Goal: Task Accomplishment & Management: Use online tool/utility

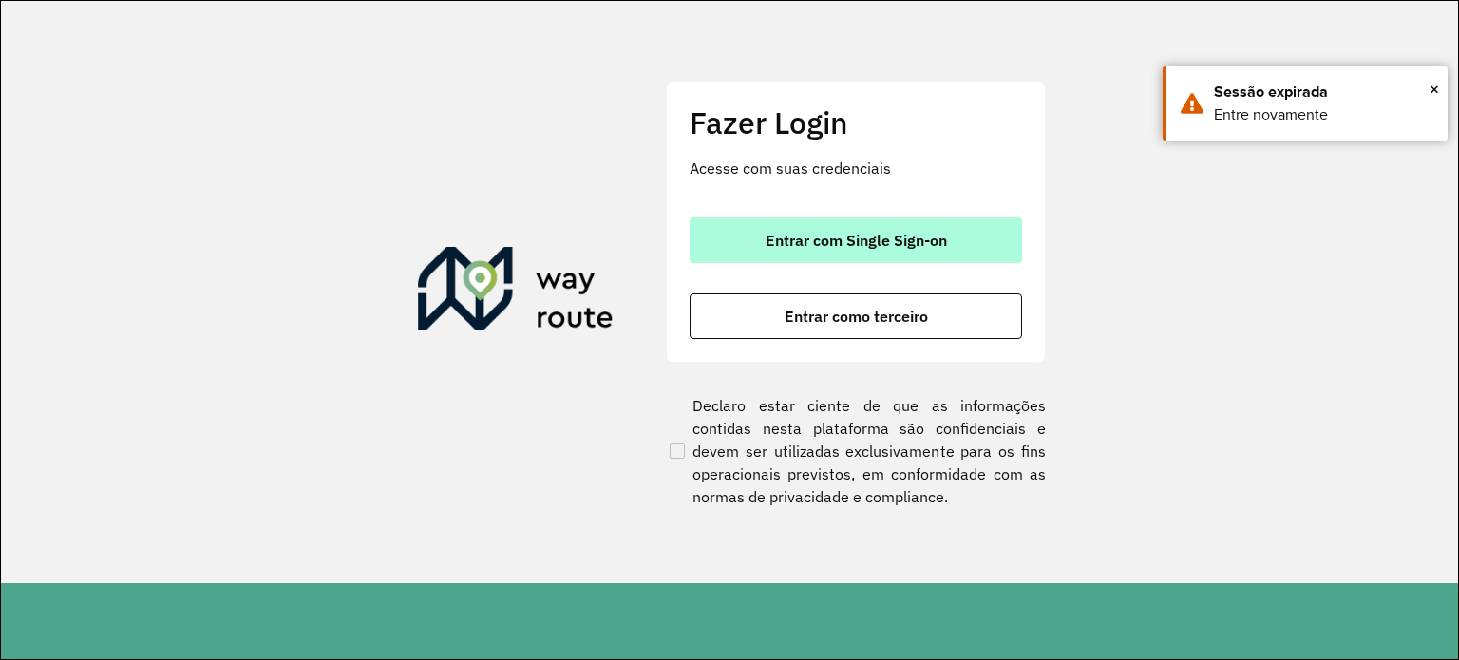
click at [883, 242] on span "Entrar com Single Sign-on" at bounding box center [856, 240] width 181 height 15
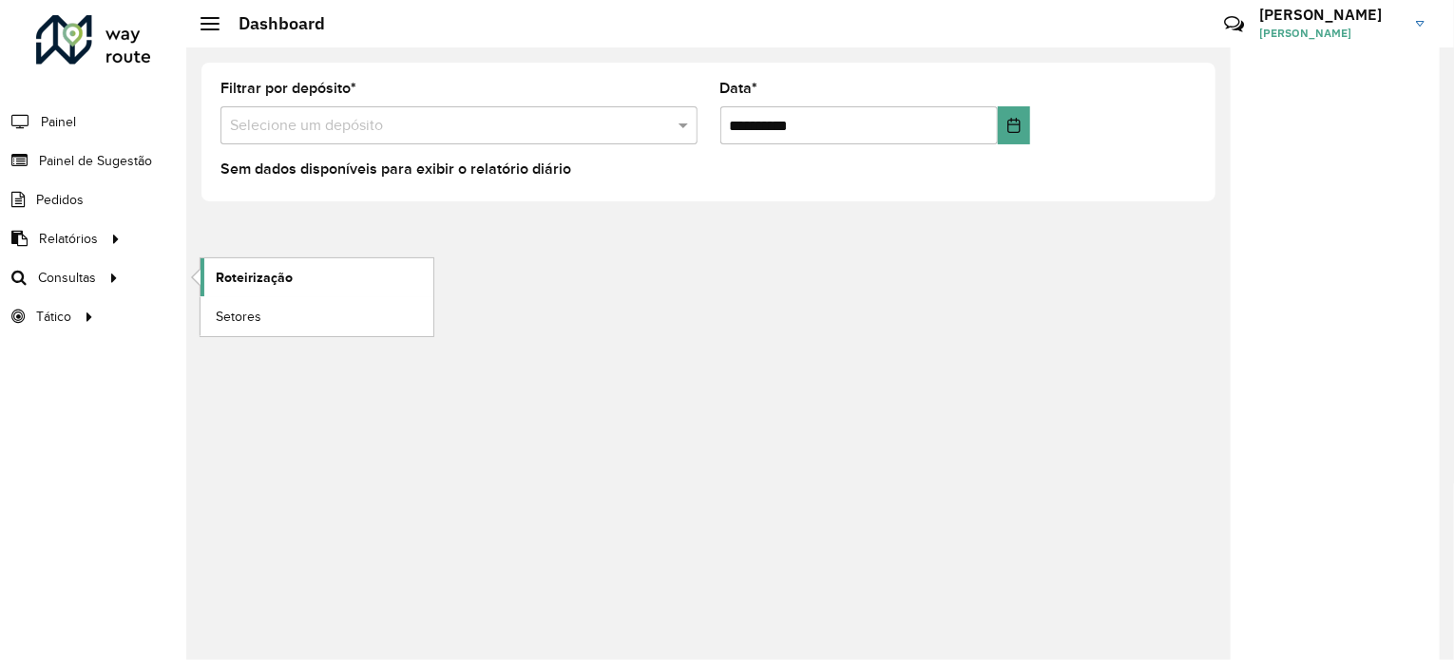
click at [240, 281] on span "Roteirização" at bounding box center [254, 278] width 77 height 20
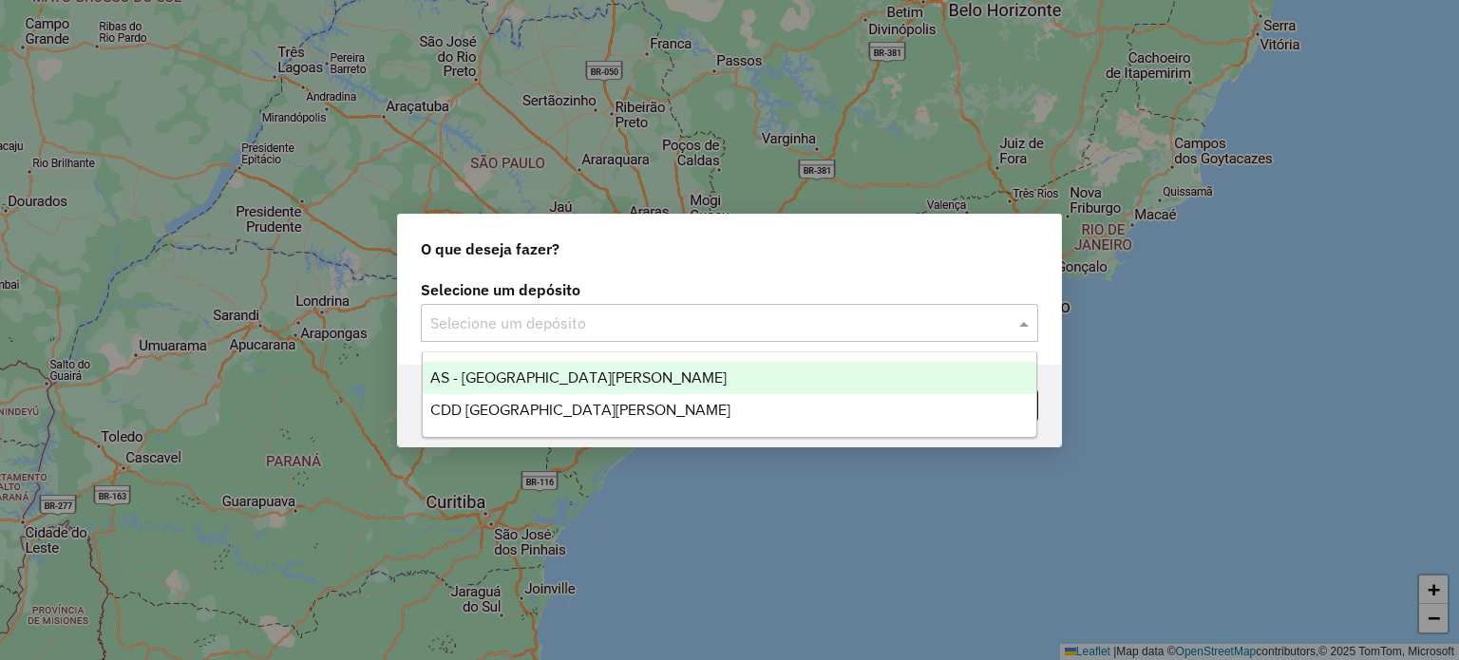
click at [592, 313] on input "text" at bounding box center [710, 324] width 561 height 23
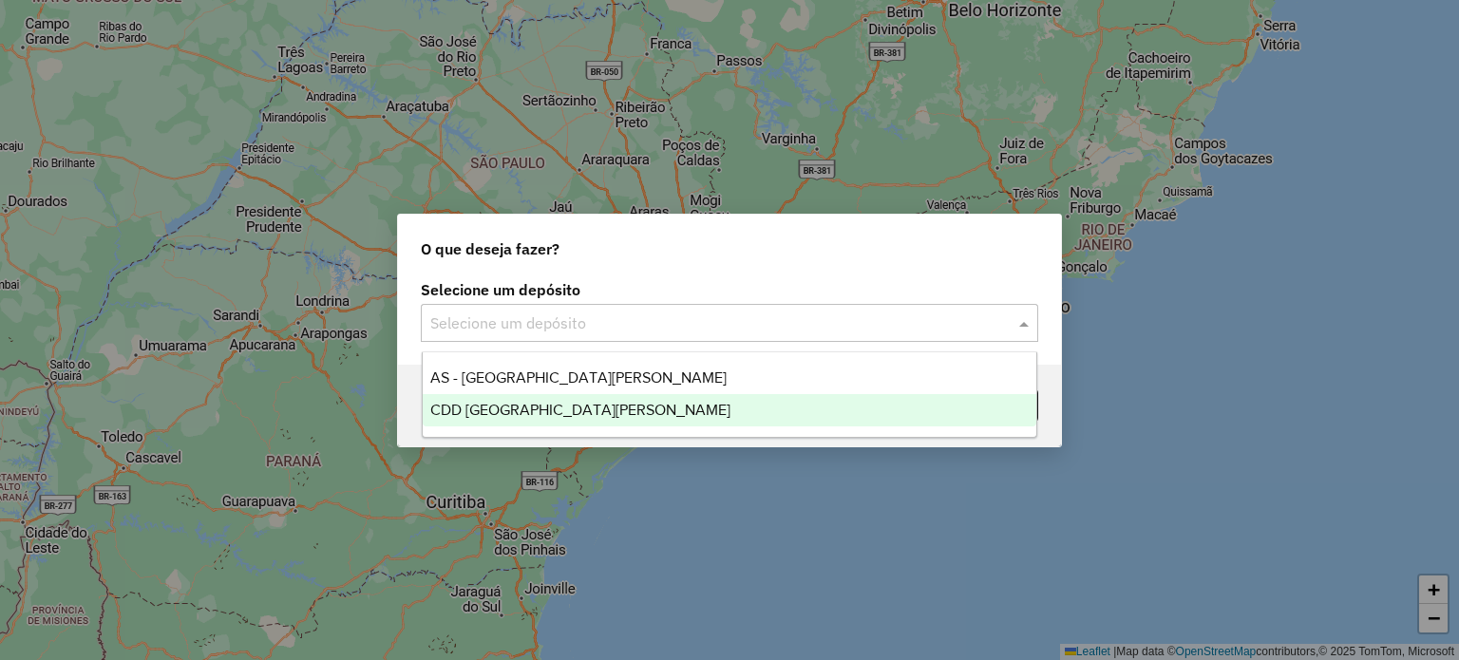
click at [582, 398] on div "CDD [GEOGRAPHIC_DATA][PERSON_NAME]" at bounding box center [730, 410] width 615 height 32
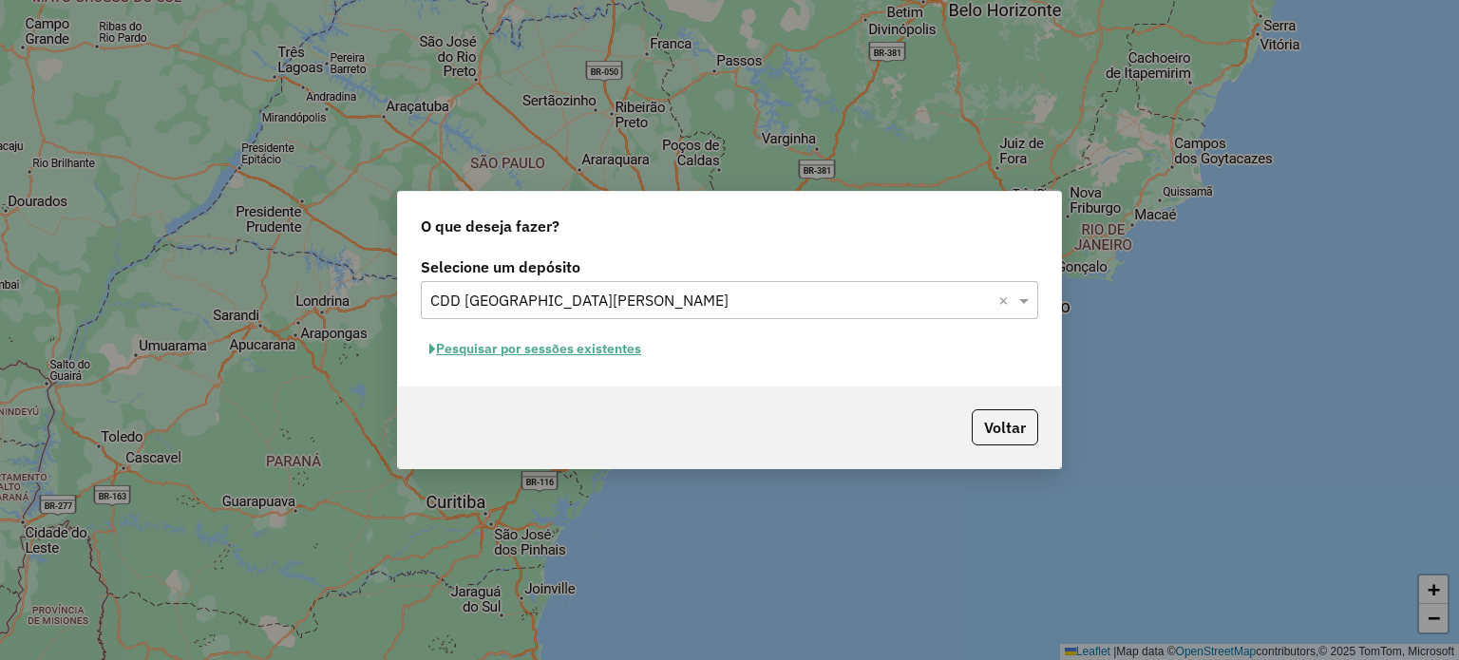
click at [599, 350] on button "Pesquisar por sessões existentes" at bounding box center [535, 348] width 229 height 29
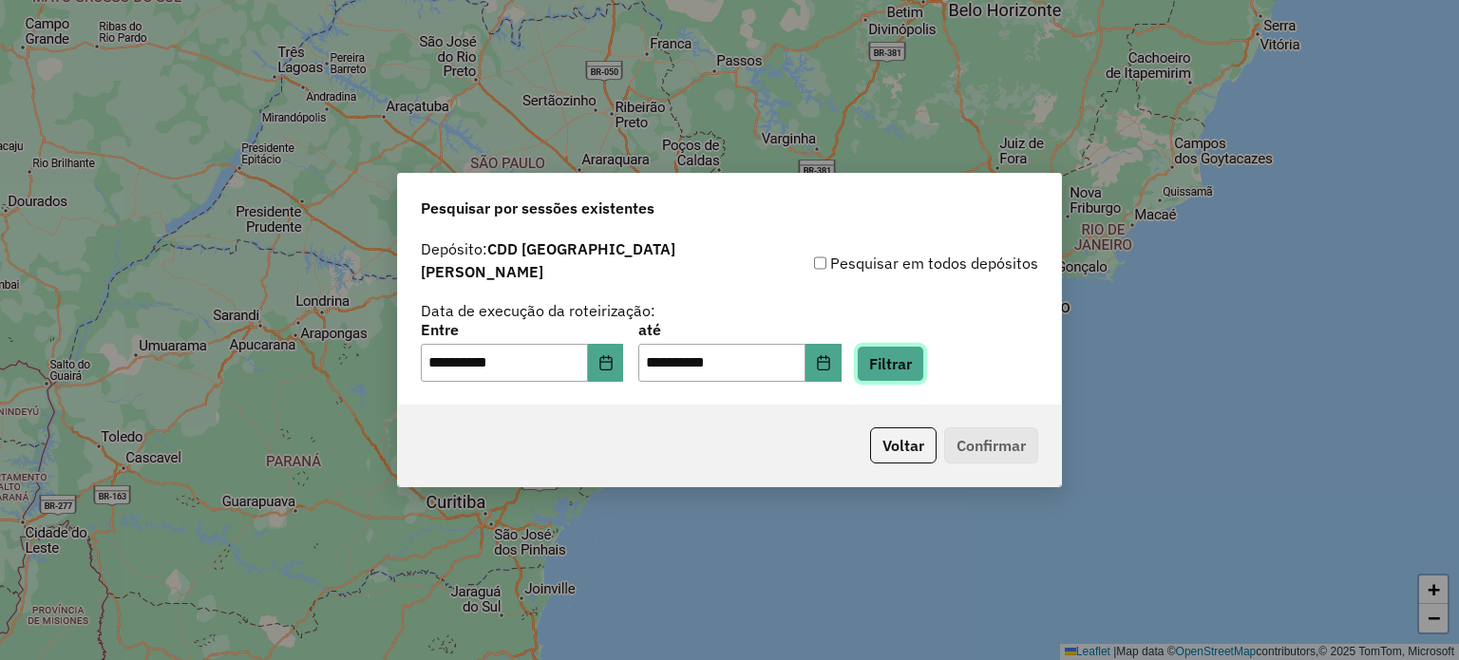
click at [889, 354] on button "Filtrar" at bounding box center [890, 364] width 67 height 36
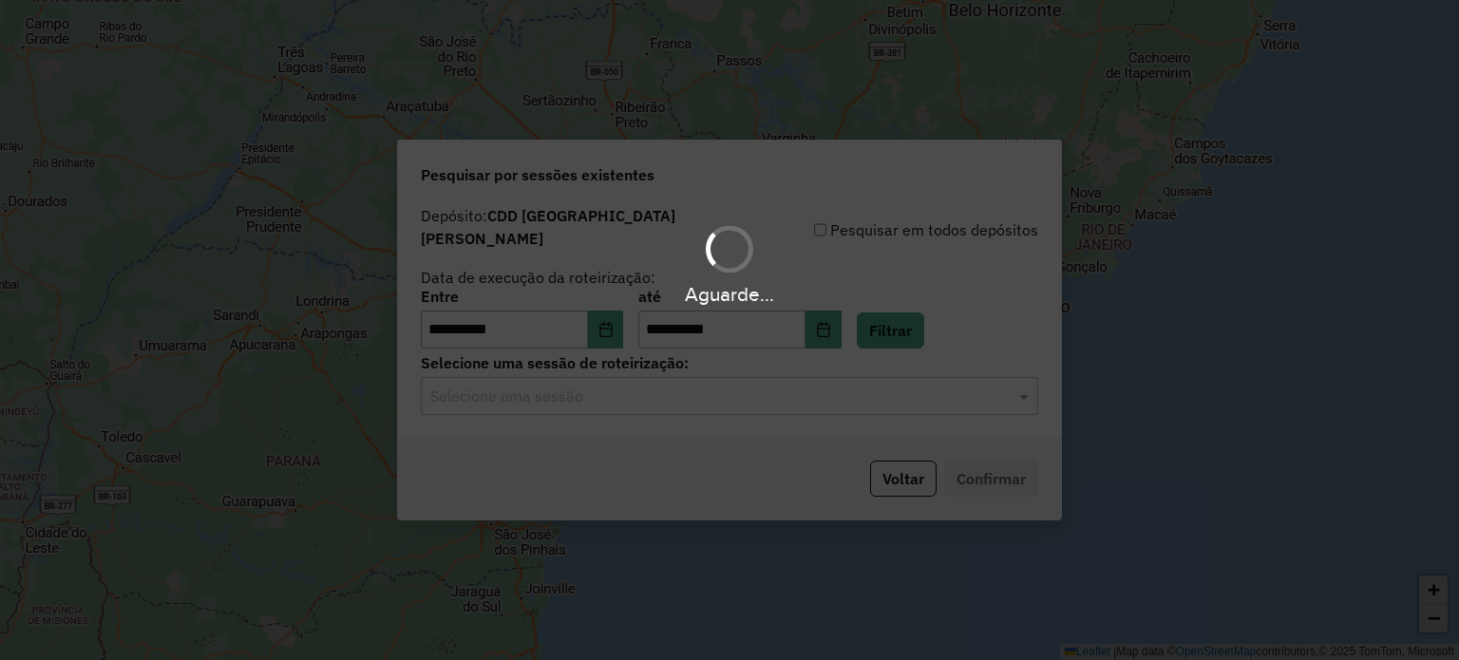
click at [707, 386] on input "text" at bounding box center [710, 397] width 561 height 23
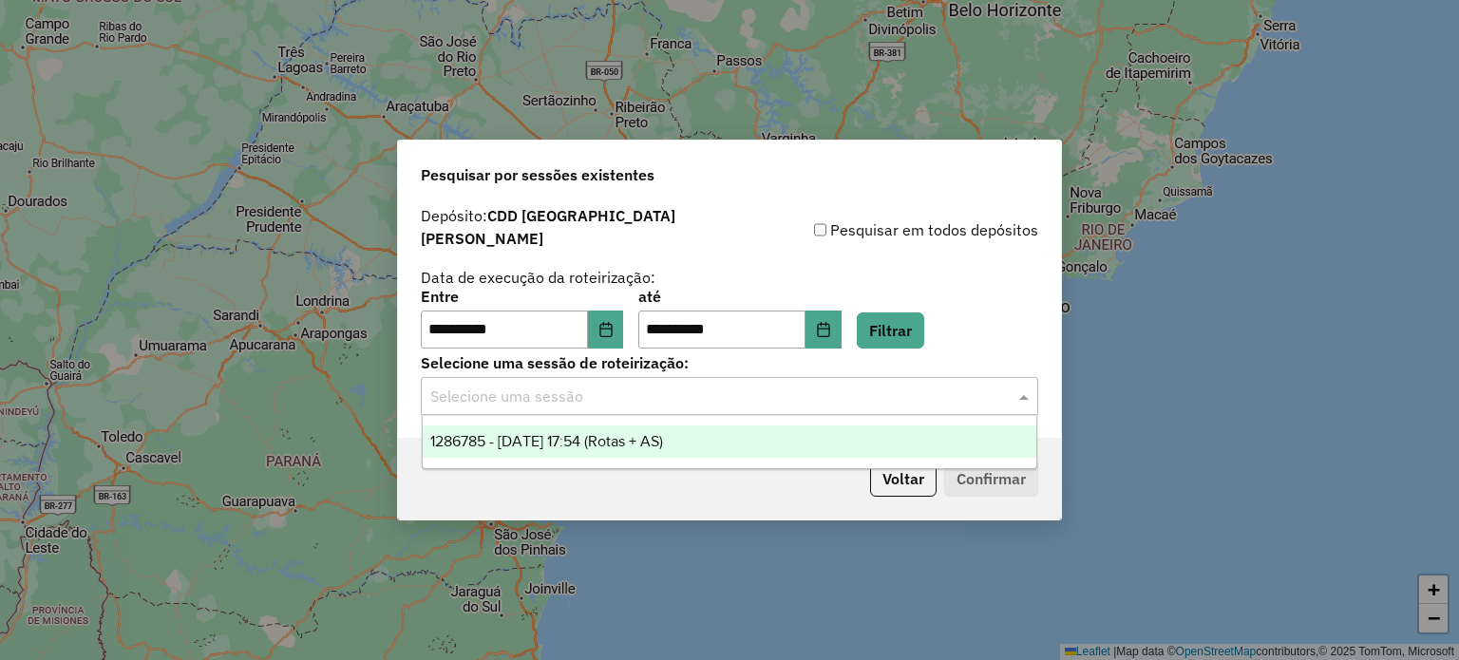
click at [653, 437] on span "1286785 - [DATE] 17:54 (Rotas + AS)" at bounding box center [546, 441] width 233 height 16
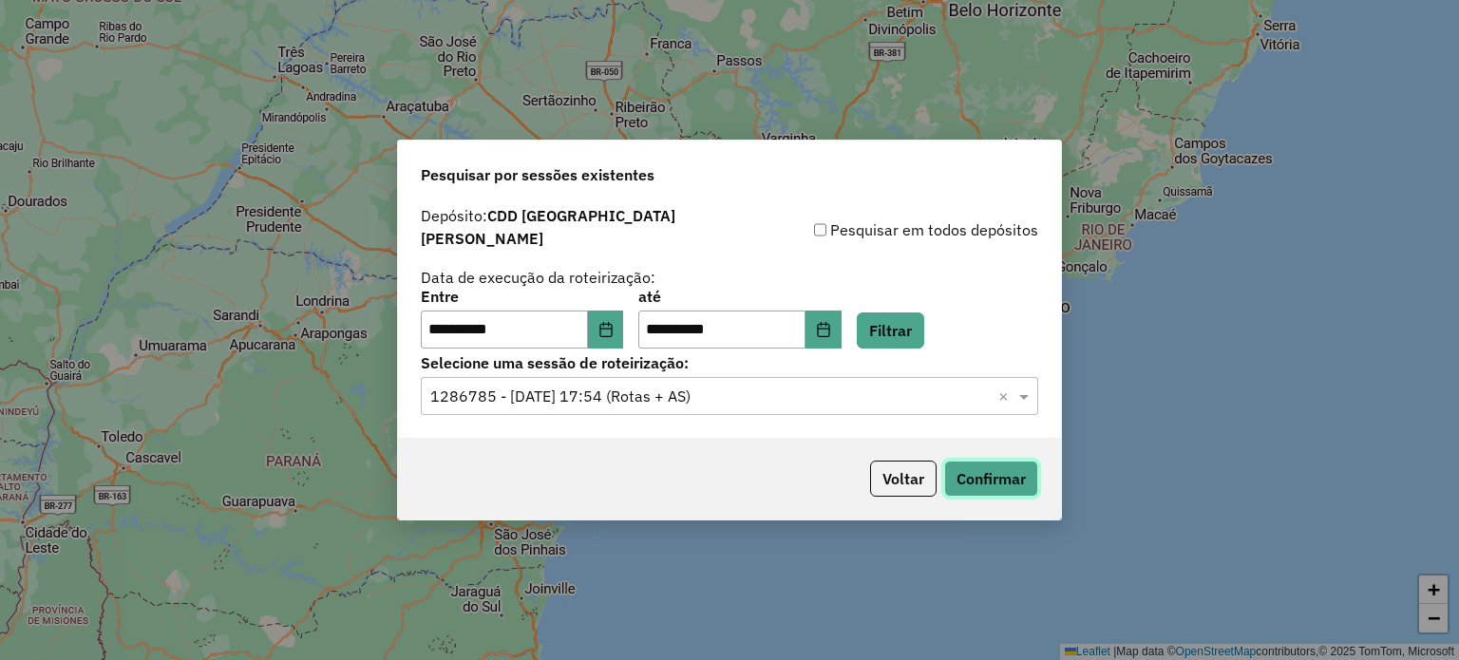
click at [974, 476] on button "Confirmar" at bounding box center [991, 479] width 94 height 36
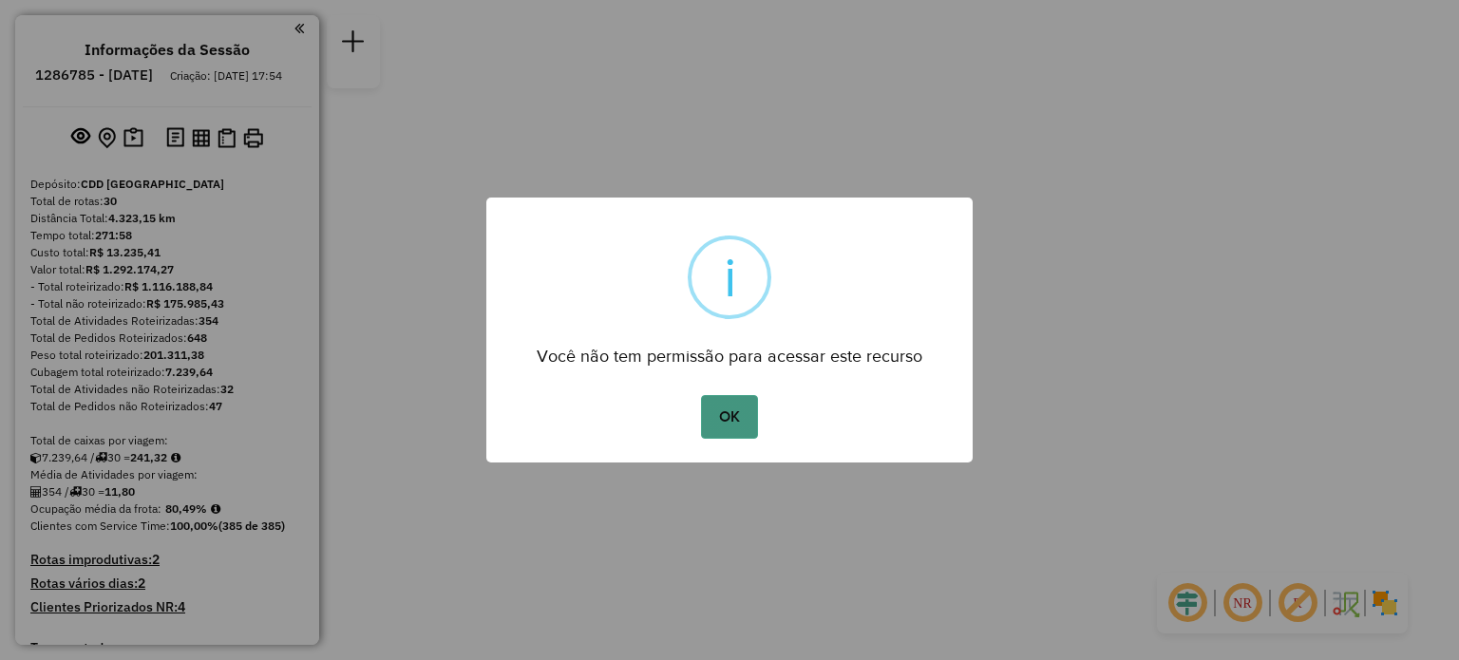
click at [748, 409] on button "OK" at bounding box center [729, 417] width 56 height 44
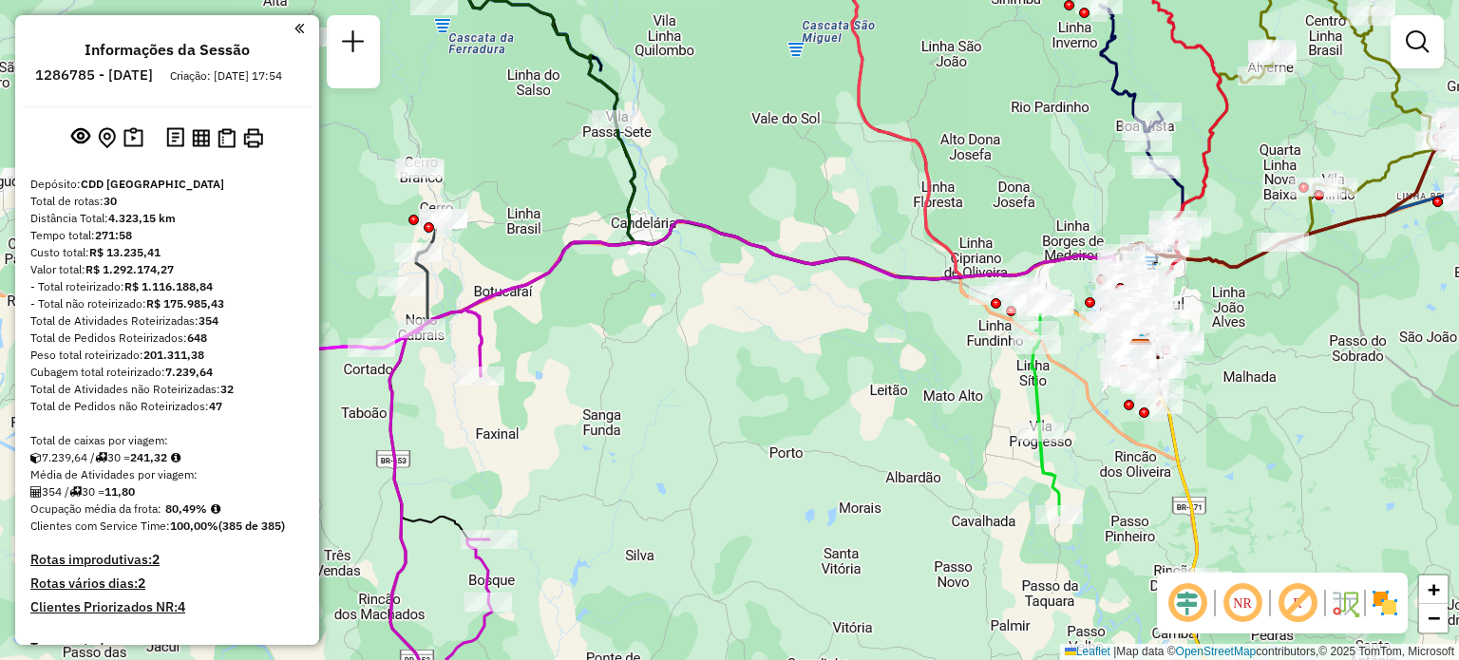
drag, startPoint x: 452, startPoint y: 337, endPoint x: 631, endPoint y: 311, distance: 180.6
click at [631, 311] on div "Janela de atendimento Grade de atendimento Capacidade Transportadoras Veículos …" at bounding box center [729, 330] width 1459 height 660
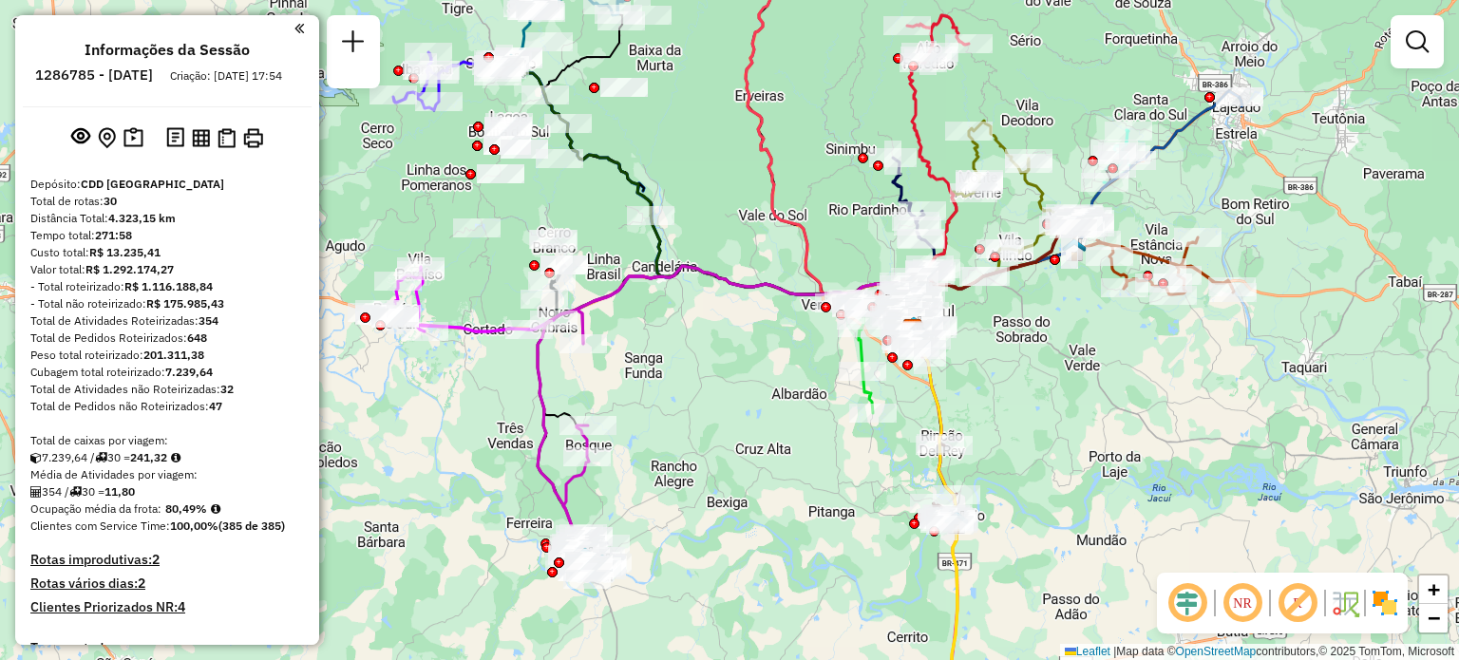
drag, startPoint x: 625, startPoint y: 330, endPoint x: 638, endPoint y: 324, distance: 14.5
click at [638, 324] on div "Janela de atendimento Grade de atendimento Capacidade Transportadoras Veículos …" at bounding box center [729, 330] width 1459 height 660
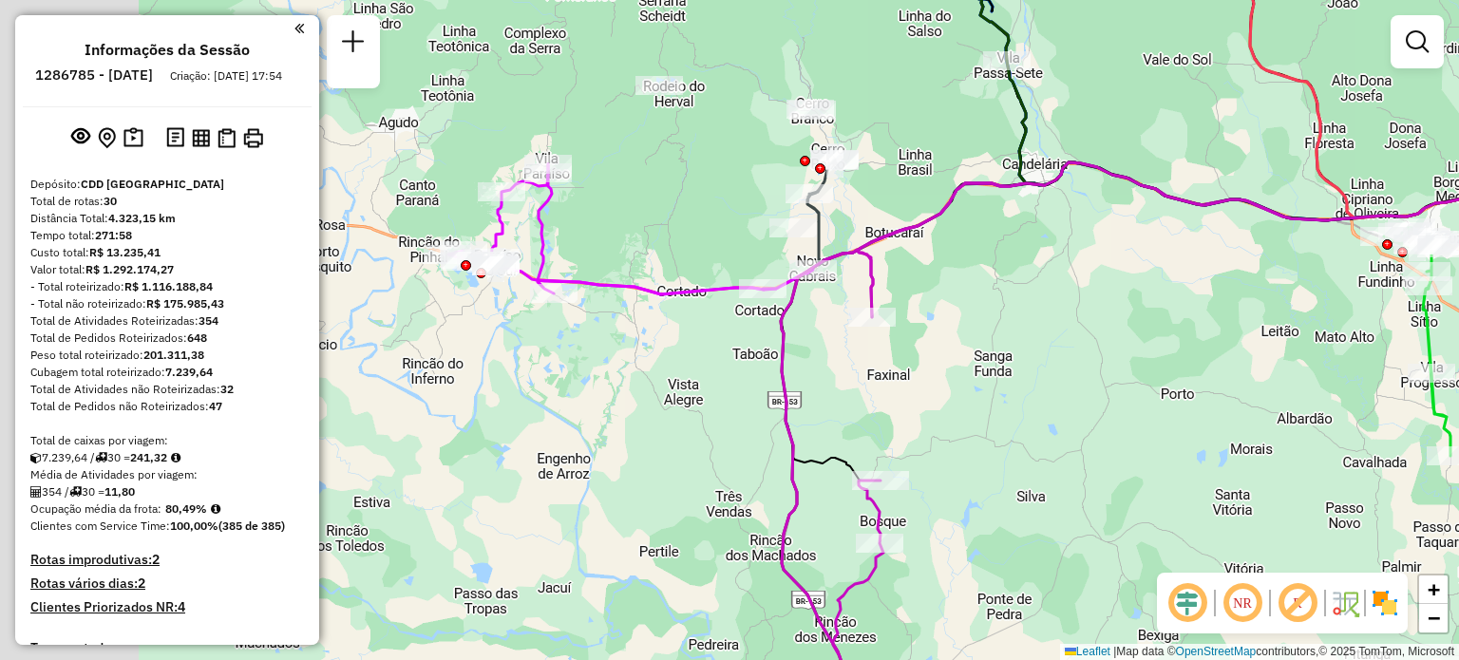
drag, startPoint x: 495, startPoint y: 298, endPoint x: 745, endPoint y: 338, distance: 253.0
click at [745, 338] on div "Janela de atendimento Grade de atendimento Capacidade Transportadoras Veículos …" at bounding box center [729, 330] width 1459 height 660
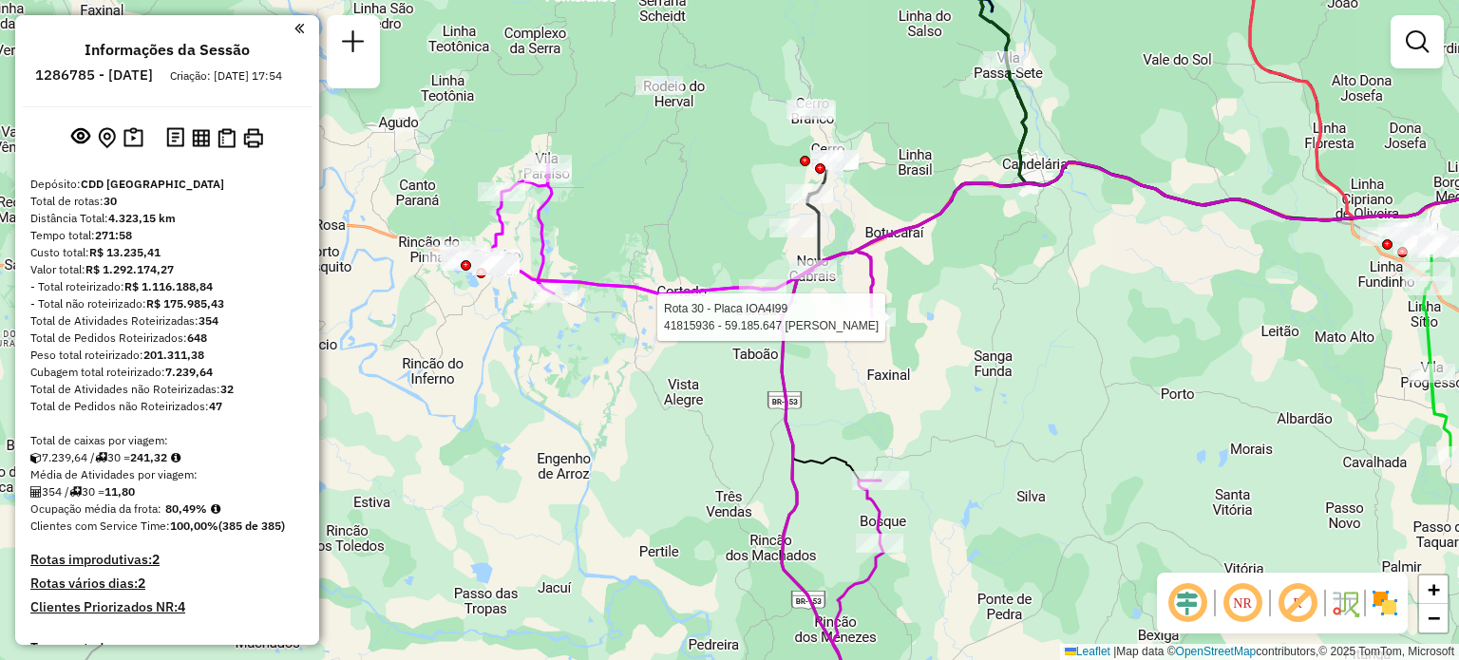
select select "**********"
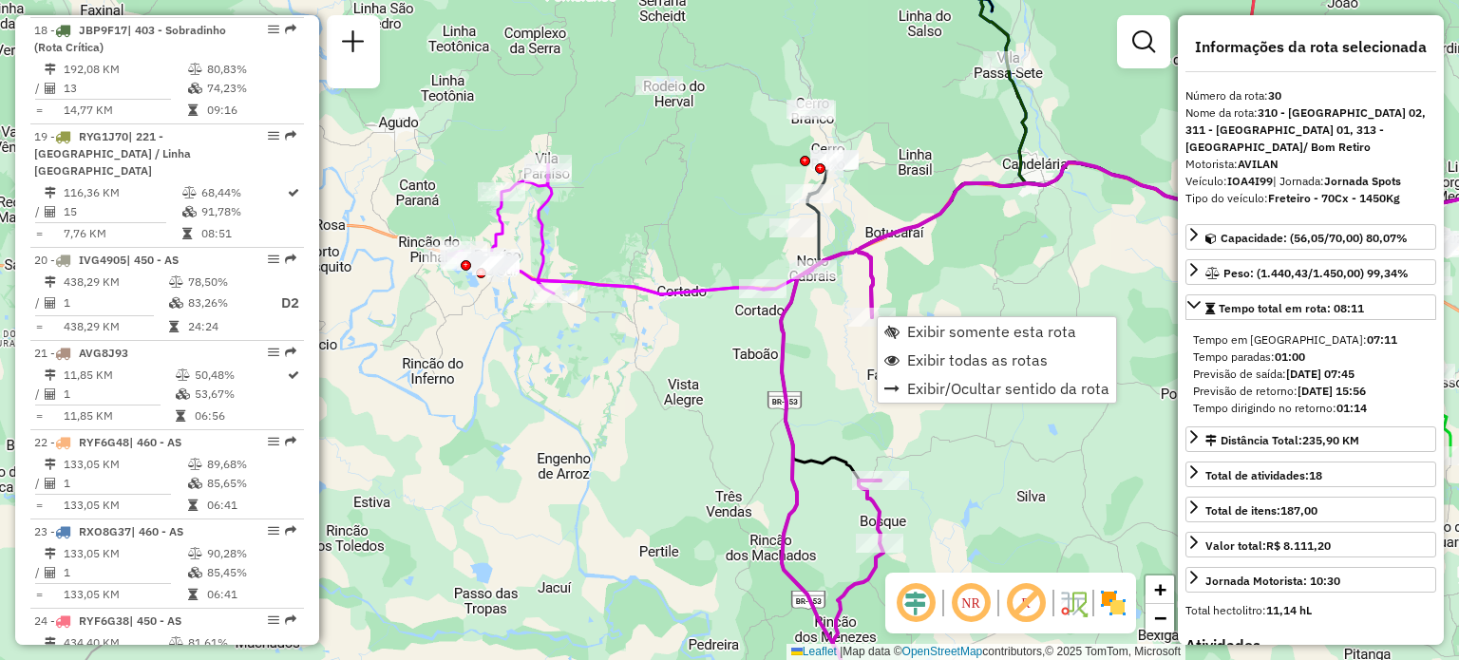
scroll to position [3606, 0]
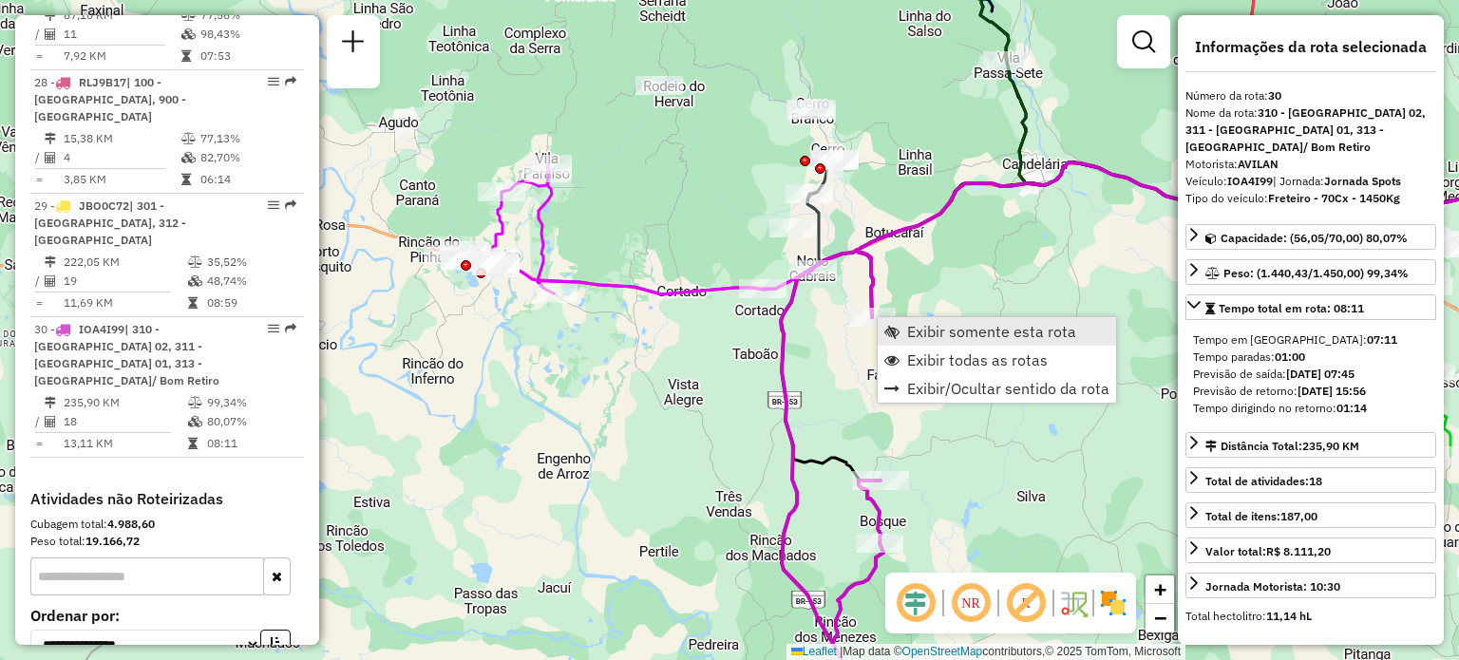
click at [960, 325] on span "Exibir somente esta rota" at bounding box center [991, 331] width 169 height 15
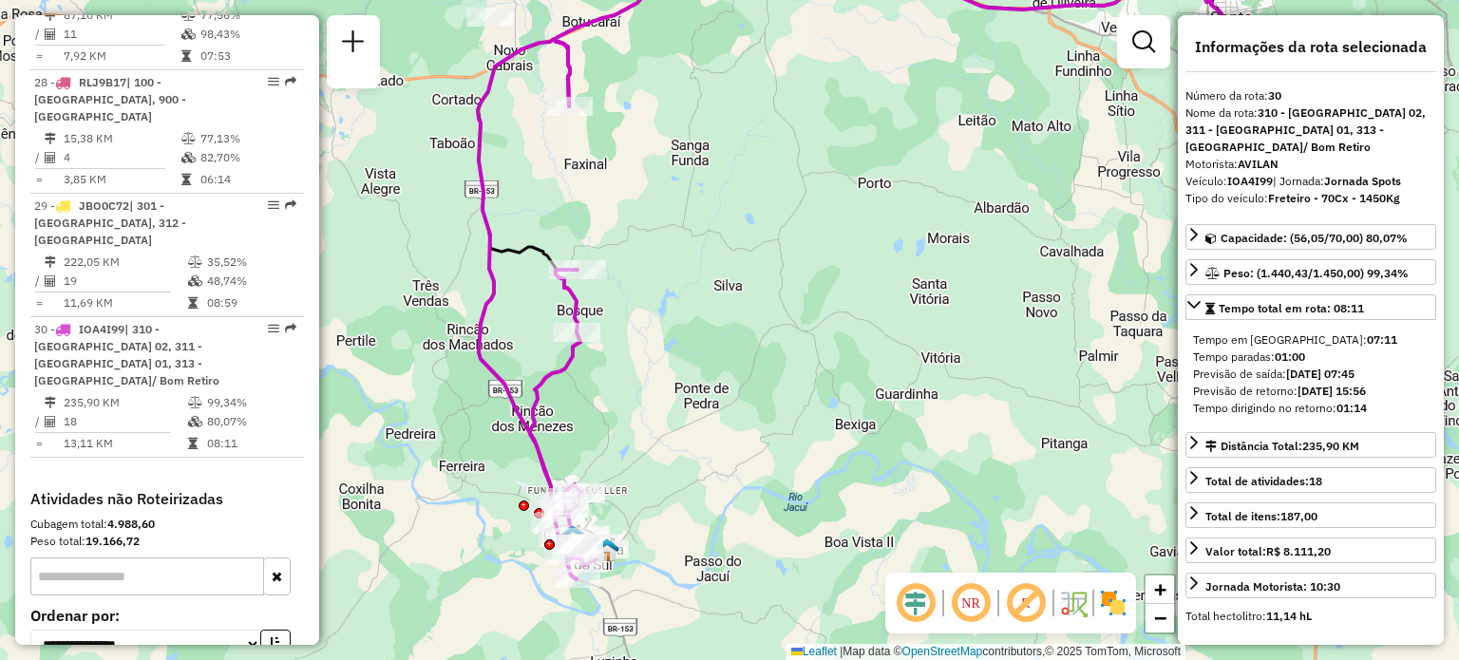
drag, startPoint x: 657, startPoint y: 297, endPoint x: 707, endPoint y: 270, distance: 57.4
click at [707, 270] on div "Janela de atendimento Grade de atendimento Capacidade Transportadoras Veículos …" at bounding box center [729, 330] width 1459 height 660
